Goal: Find specific page/section: Find specific page/section

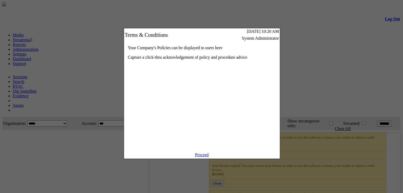
click at [201, 157] on link "Proceed" at bounding box center [202, 155] width 14 height 5
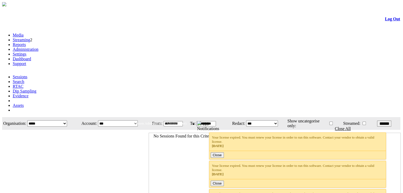
click at [38, 47] on link "Administration" at bounding box center [26, 49] width 26 height 5
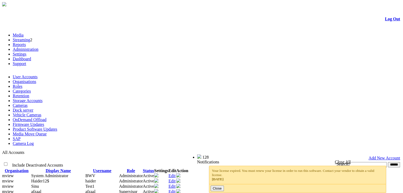
click at [57, 127] on link "Product Software Updates" at bounding box center [35, 129] width 45 height 5
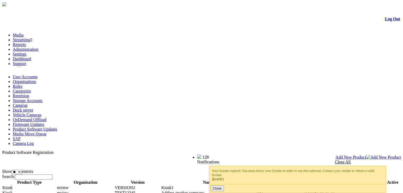
click at [24, 33] on link "Media" at bounding box center [18, 35] width 11 height 5
